Goal: Task Accomplishment & Management: Manage account settings

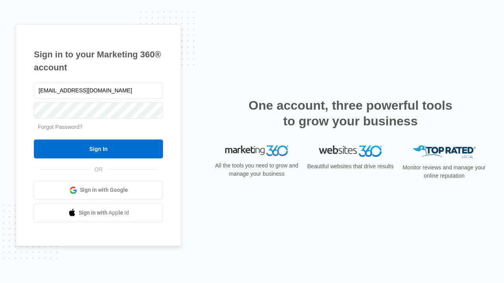
type input "dankie614@gmail.com"
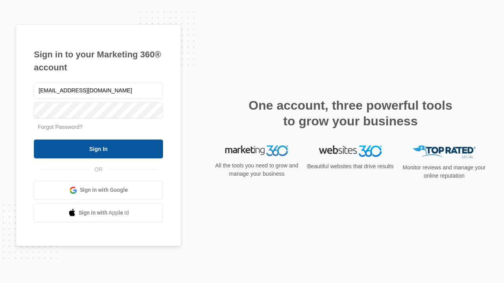
click at [98, 149] on input "Sign In" at bounding box center [98, 149] width 129 height 19
